Goal: Information Seeking & Learning: Learn about a topic

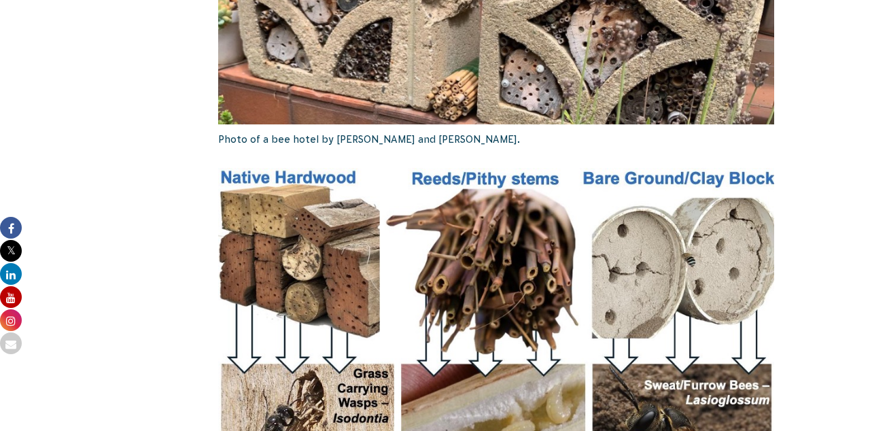
scroll to position [2224, 0]
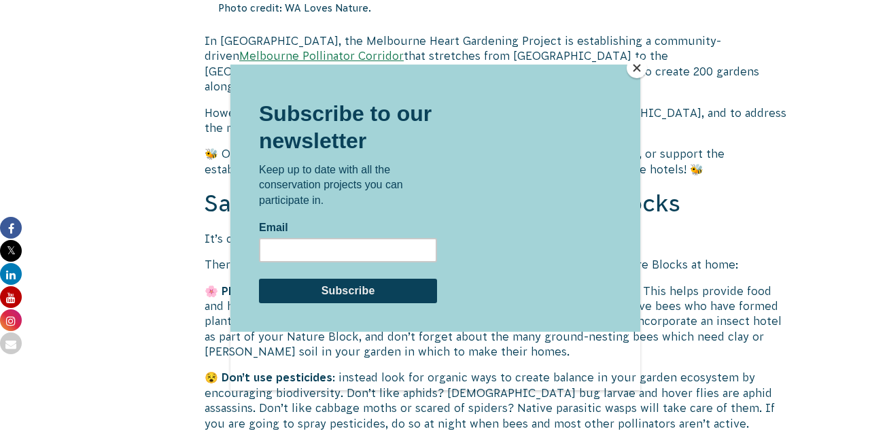
scroll to position [5365, 0]
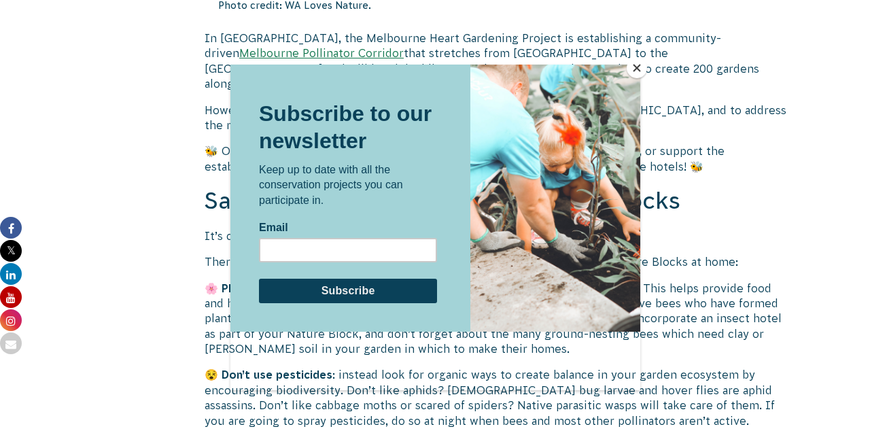
click at [843, 430] on div at bounding box center [435, 215] width 870 height 431
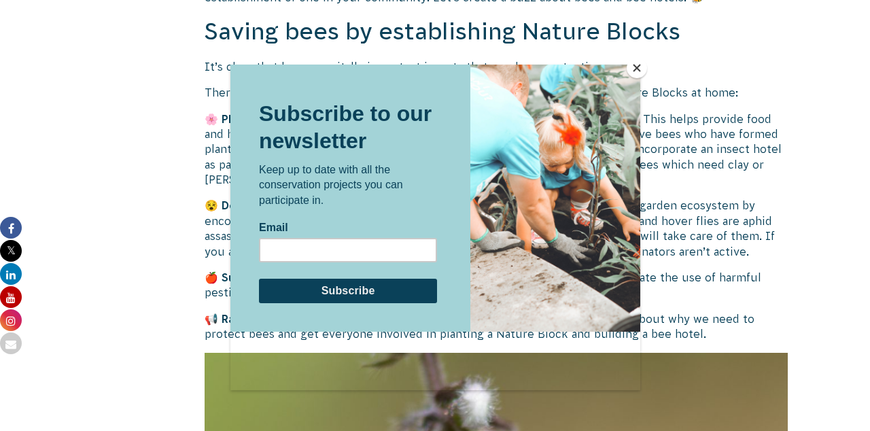
scroll to position [5535, 0]
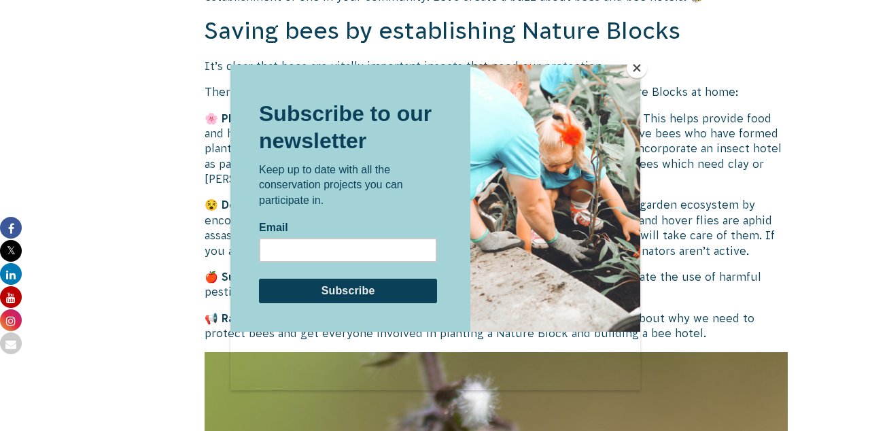
click at [453, 101] on div "Subscribe to our newsletter Keep up to date with all the conservation projects …" at bounding box center [347, 198] width 235 height 267
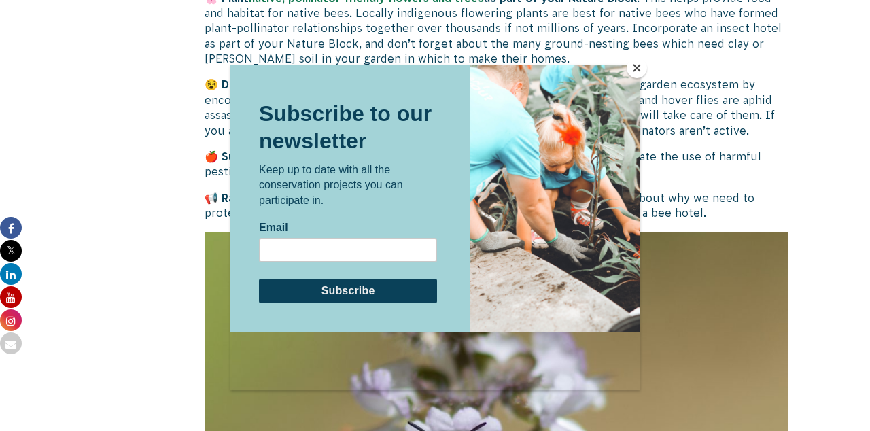
scroll to position [5656, 0]
click at [828, 430] on div at bounding box center [435, 215] width 870 height 431
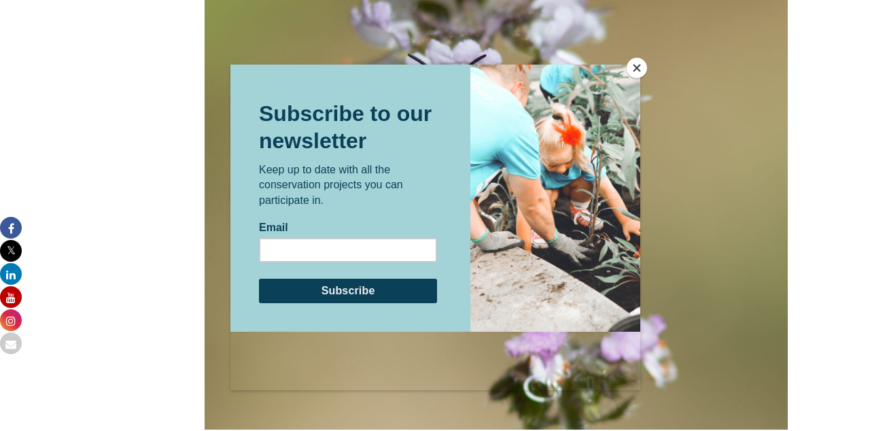
scroll to position [6023, 0]
click at [843, 430] on div at bounding box center [435, 215] width 870 height 431
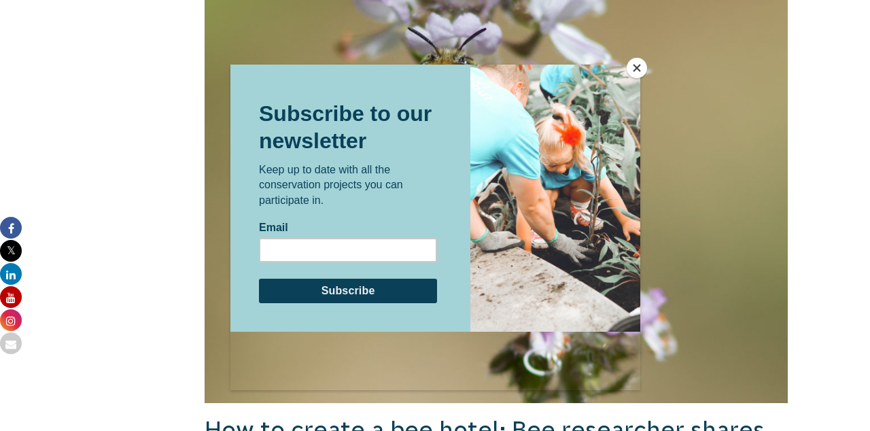
scroll to position [6053, 0]
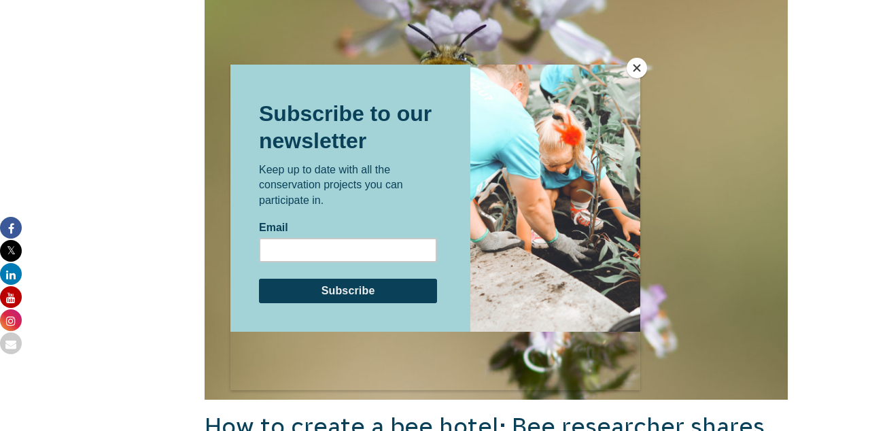
click at [835, 383] on div at bounding box center [435, 215] width 870 height 431
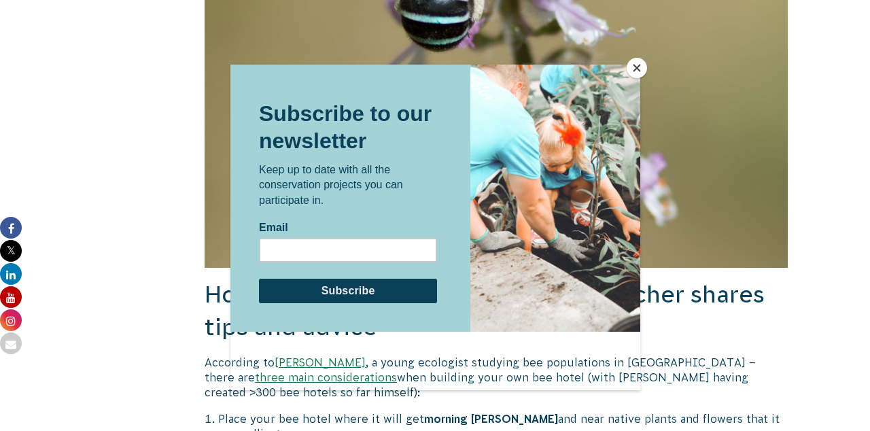
scroll to position [6187, 0]
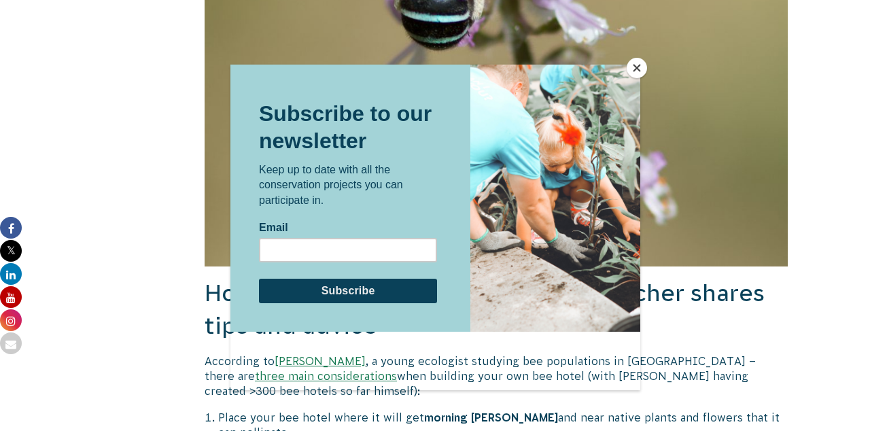
click at [851, 416] on div at bounding box center [435, 215] width 870 height 431
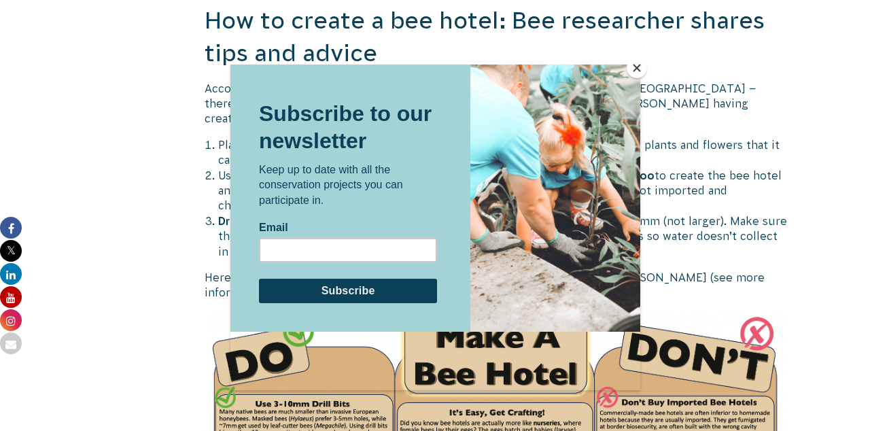
scroll to position [6442, 0]
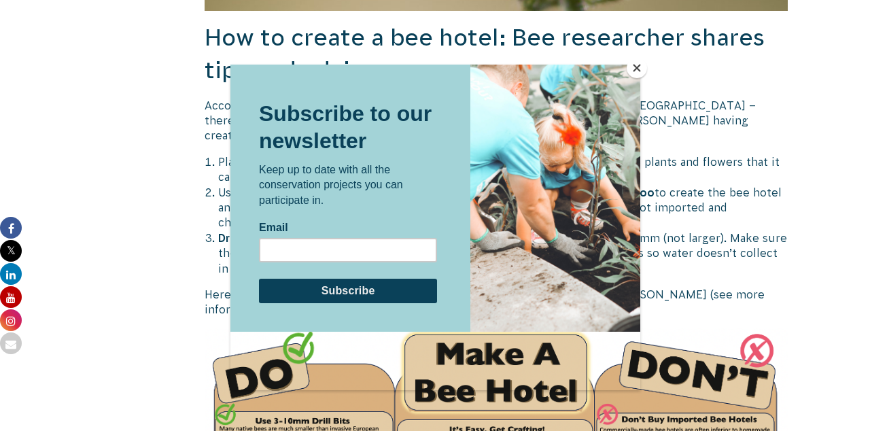
click at [843, 430] on div at bounding box center [435, 215] width 870 height 431
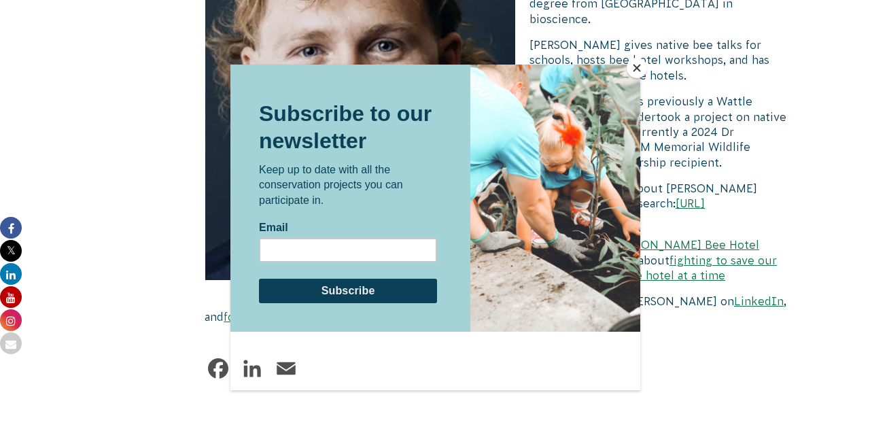
scroll to position [7483, 0]
click at [851, 421] on div at bounding box center [435, 215] width 870 height 431
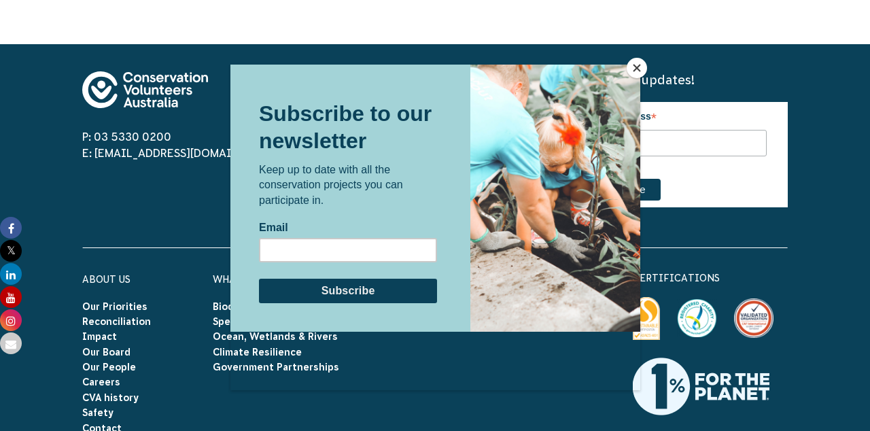
scroll to position [7917, 0]
click at [853, 412] on div at bounding box center [435, 215] width 870 height 431
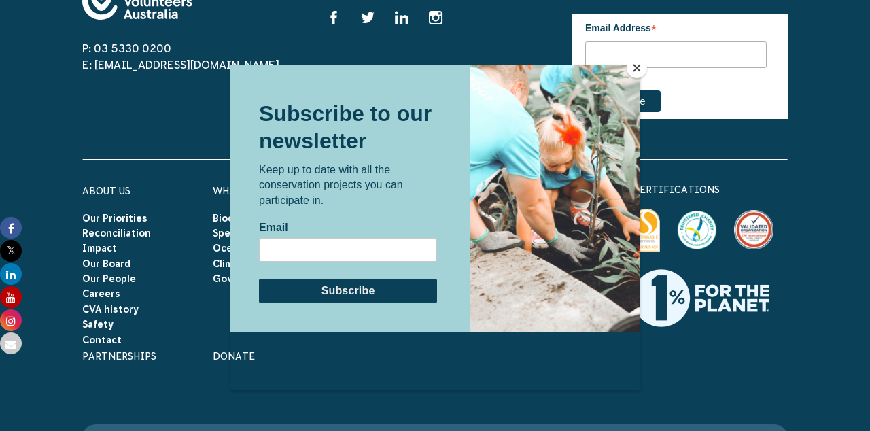
scroll to position [8005, 0]
click at [863, 400] on div at bounding box center [435, 215] width 870 height 431
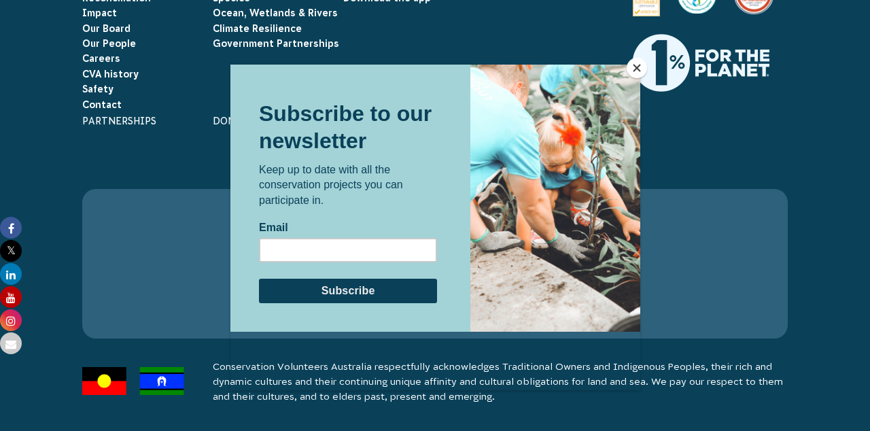
scroll to position [8795, 0]
click at [471, 390] on div at bounding box center [435, 228] width 410 height 326
click at [518, 390] on div at bounding box center [435, 228] width 410 height 326
click at [525, 390] on div at bounding box center [435, 228] width 410 height 326
